Goal: Task Accomplishment & Management: Manage account settings

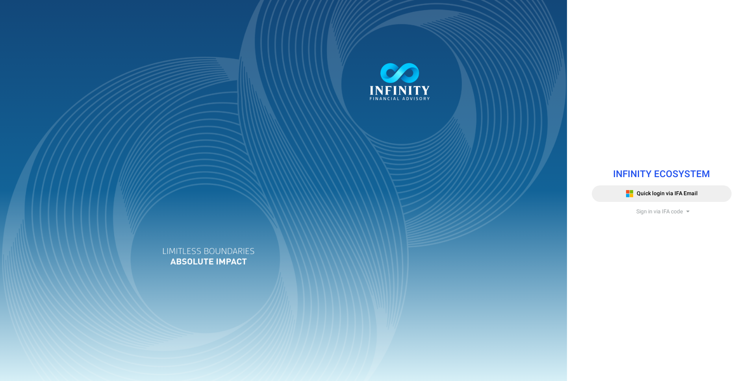
click at [671, 210] on span "Sign in via IFA code" at bounding box center [660, 212] width 46 height 8
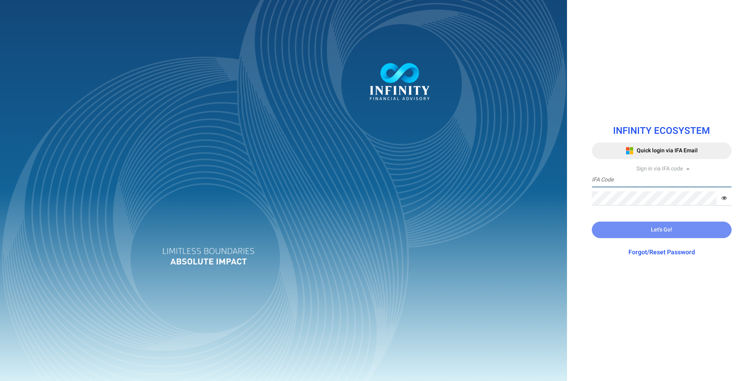
click at [622, 176] on input "text" at bounding box center [662, 180] width 140 height 15
type input "ADMIN"
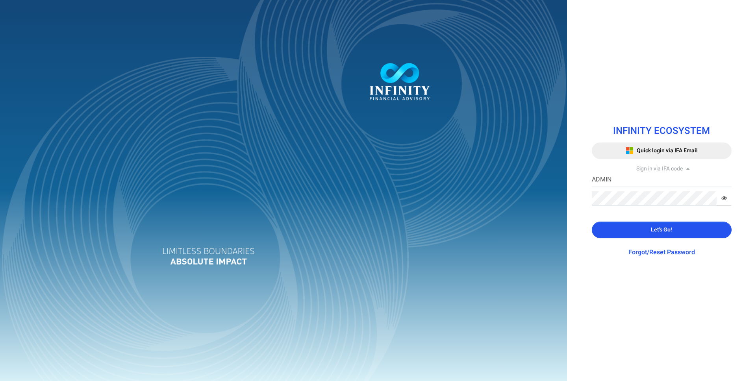
click at [609, 233] on button "Let's Go!" at bounding box center [662, 230] width 140 height 17
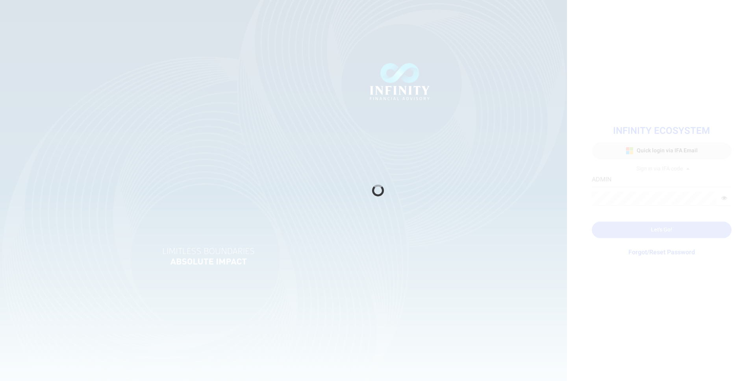
click at [609, 233] on div at bounding box center [378, 190] width 756 height 381
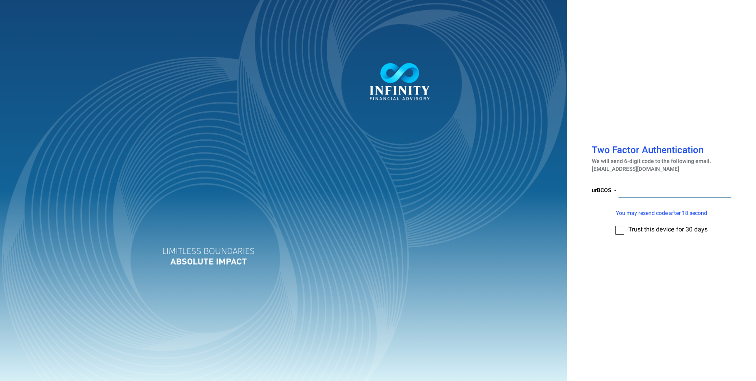
click at [644, 190] on input "number" at bounding box center [674, 190] width 113 height 15
paste input "556118"
type input "556118"
